Goal: Navigation & Orientation: Find specific page/section

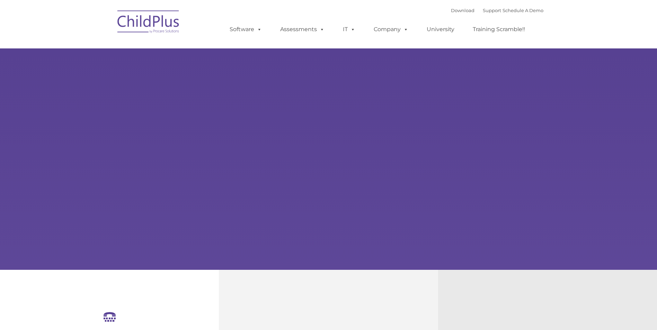
select select "MEDIUM"
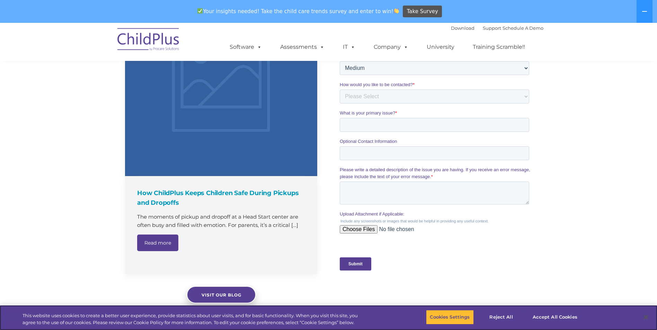
scroll to position [696, 0]
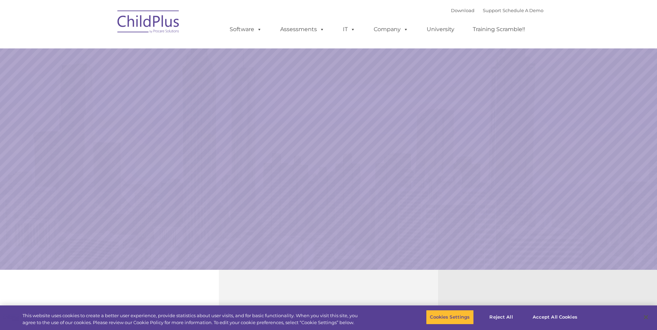
select select "MEDIUM"
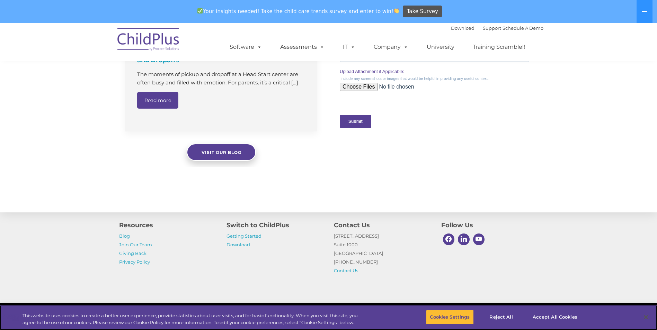
scroll to position [696, 0]
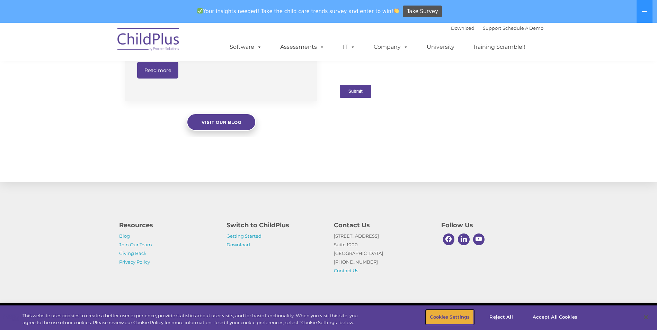
click at [450, 322] on button "Cookies Settings" at bounding box center [449, 317] width 47 height 15
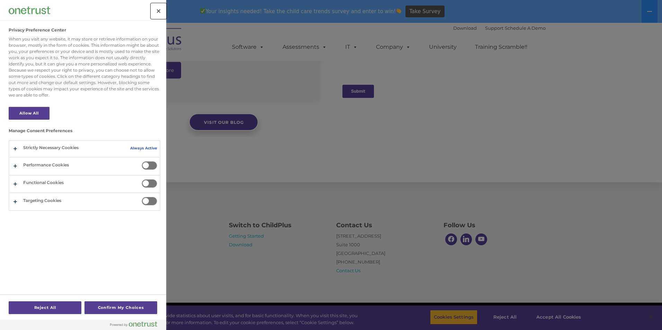
click at [154, 11] on button "Close" at bounding box center [158, 10] width 15 height 15
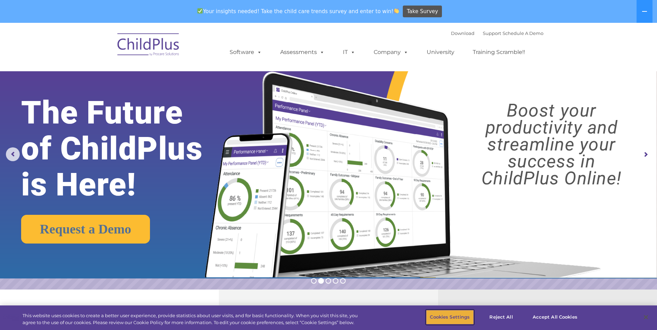
scroll to position [0, 0]
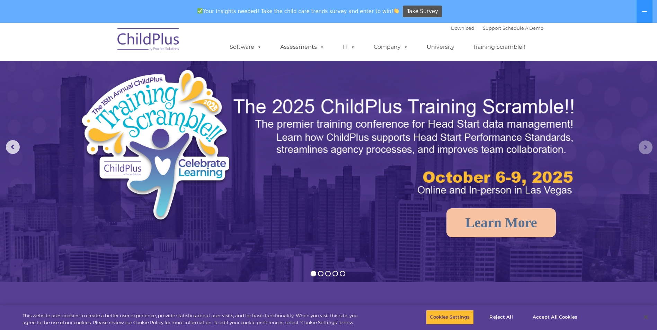
click at [647, 149] on rs-arrow at bounding box center [646, 148] width 14 height 14
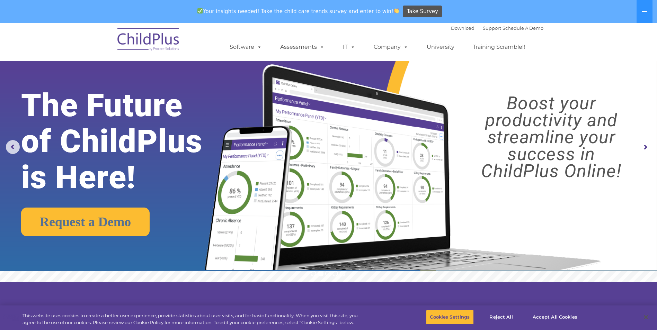
click at [647, 149] on rs-arrow at bounding box center [646, 148] width 14 height 14
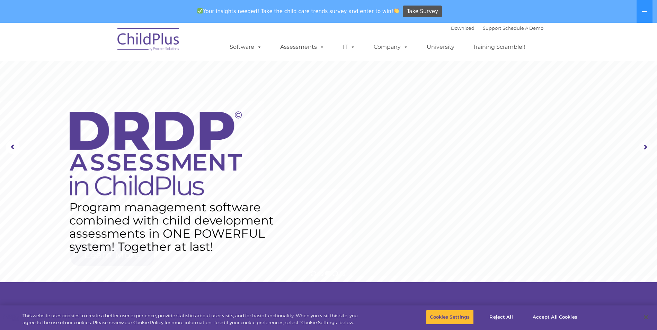
click at [647, 149] on rs-arrow at bounding box center [646, 148] width 14 height 14
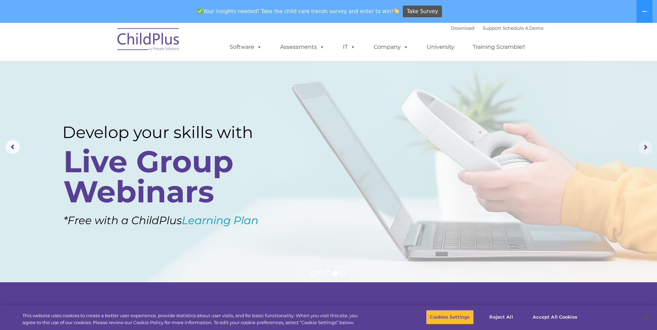
click at [647, 149] on rs-arrow at bounding box center [646, 148] width 14 height 14
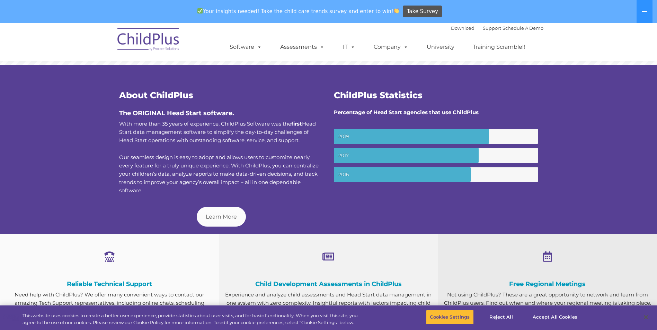
scroll to position [218, 0]
click at [561, 317] on button "Accept All Cookies" at bounding box center [555, 317] width 52 height 15
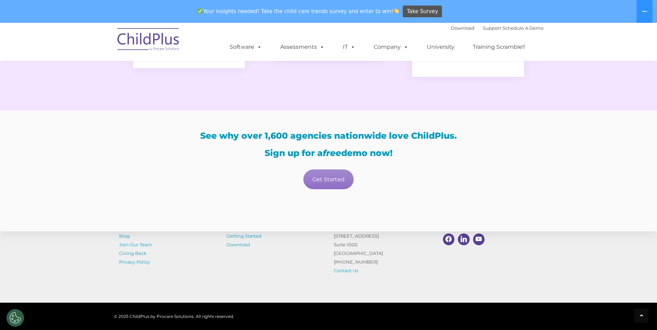
scroll to position [1383, 0]
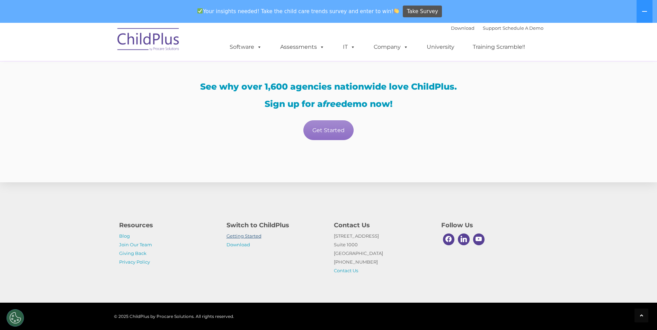
click at [245, 233] on link "Getting Started" at bounding box center [244, 236] width 35 height 6
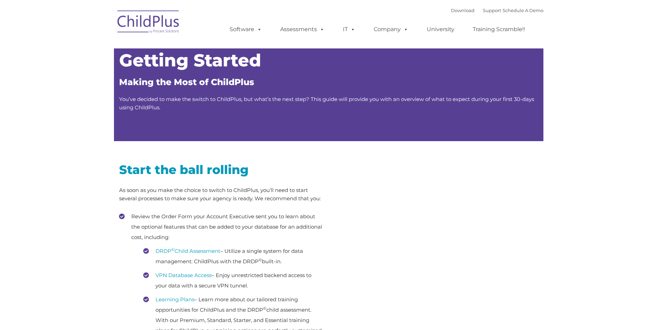
type input ""
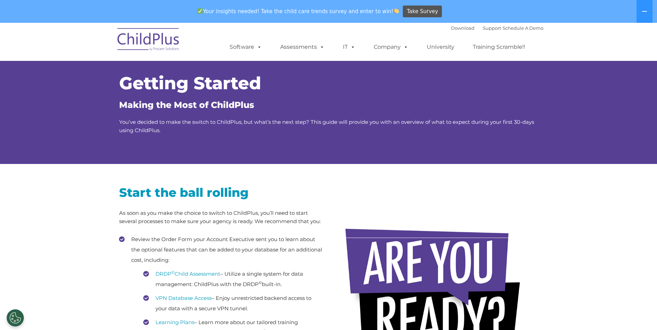
click at [165, 39] on img at bounding box center [148, 40] width 69 height 35
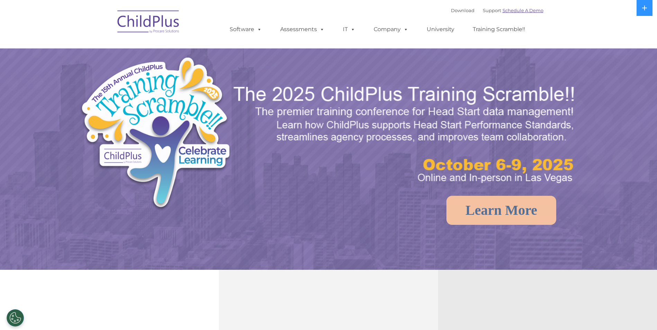
select select "MEDIUM"
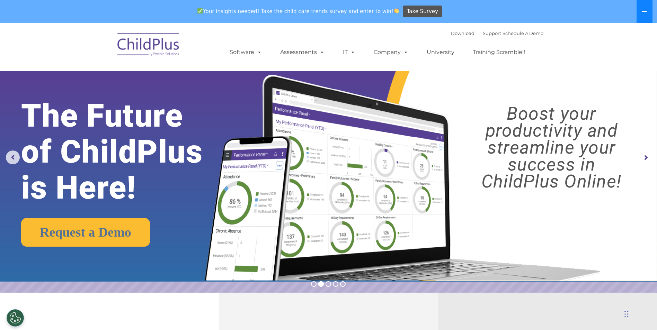
click at [647, 11] on icon at bounding box center [645, 12] width 6 height 6
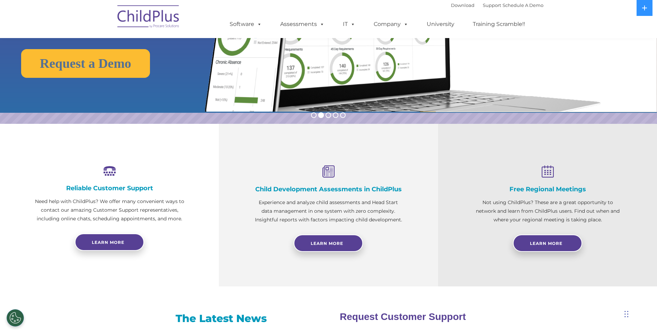
scroll to position [143, 0]
